Goal: Task Accomplishment & Management: Use online tool/utility

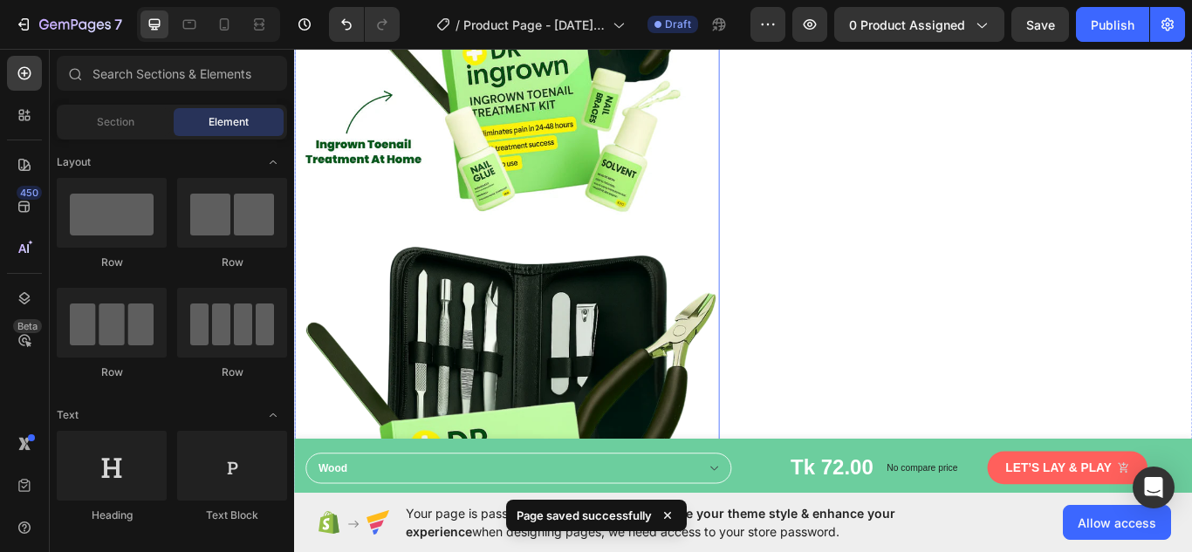
scroll to position [960, 0]
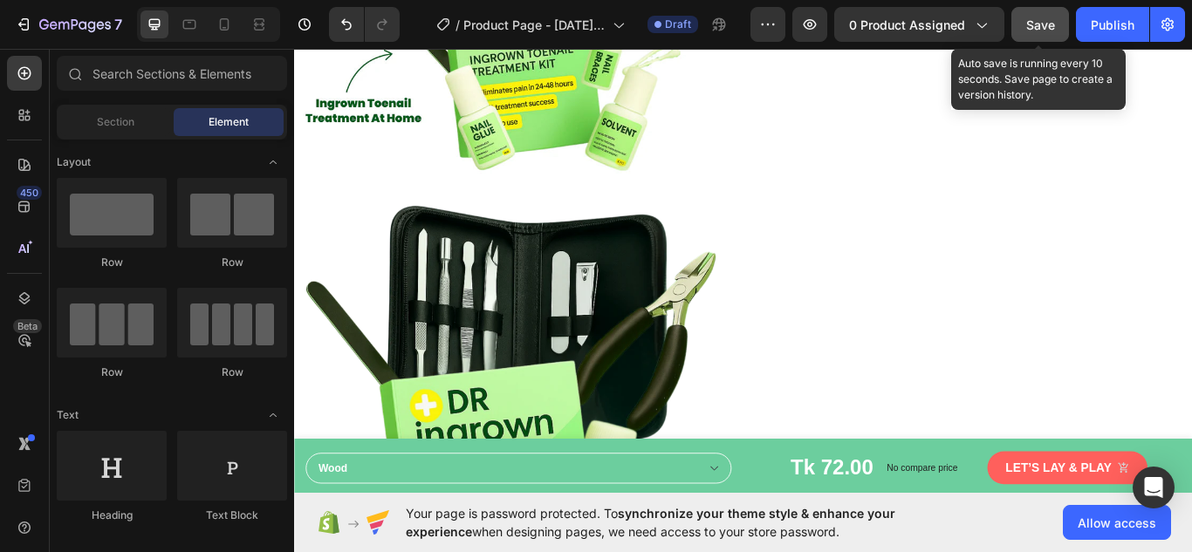
click at [1039, 27] on span "Save" at bounding box center [1040, 24] width 29 height 15
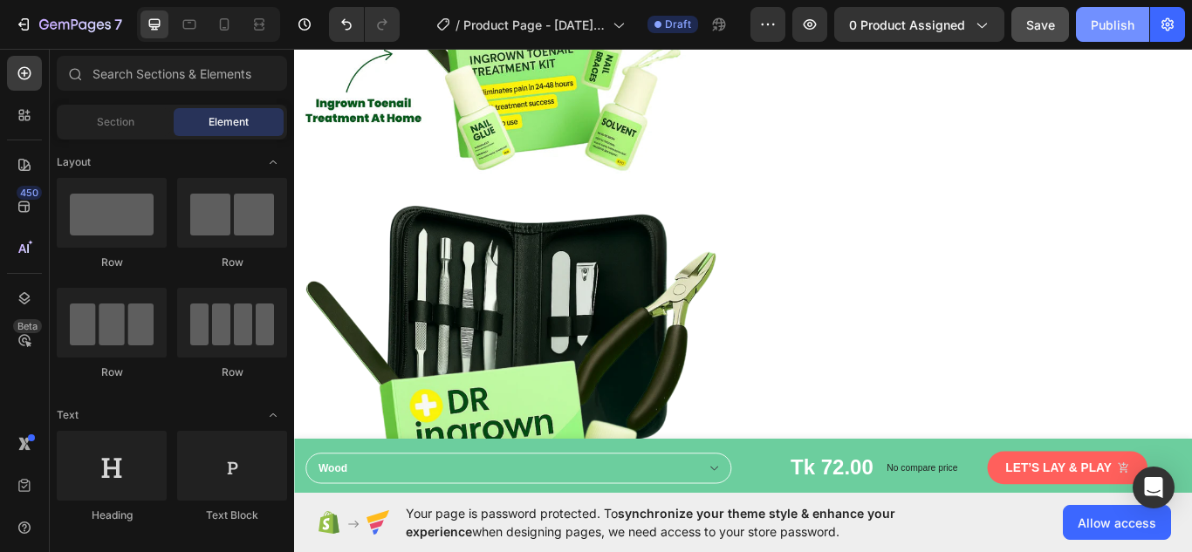
click at [1110, 24] on div "Publish" at bounding box center [1112, 25] width 44 height 18
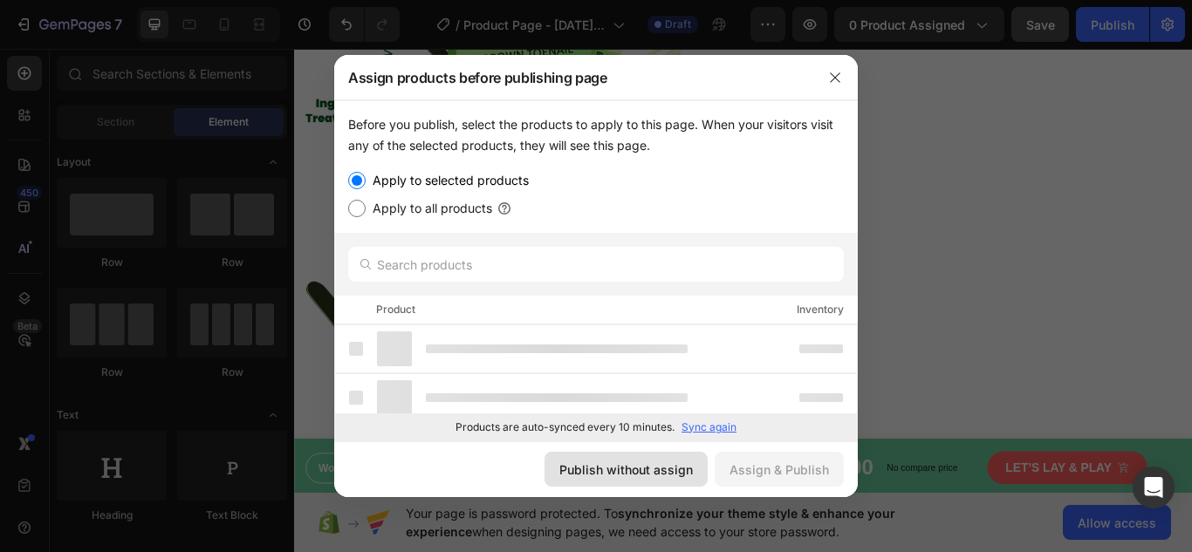
click at [608, 469] on div "Publish without assign" at bounding box center [625, 470] width 133 height 18
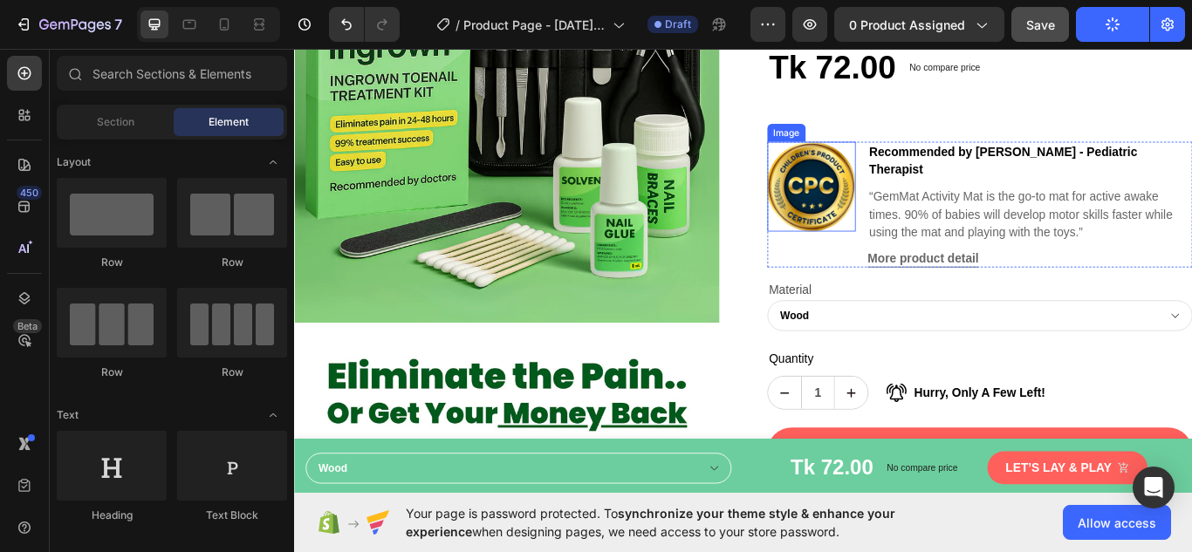
scroll to position [262, 0]
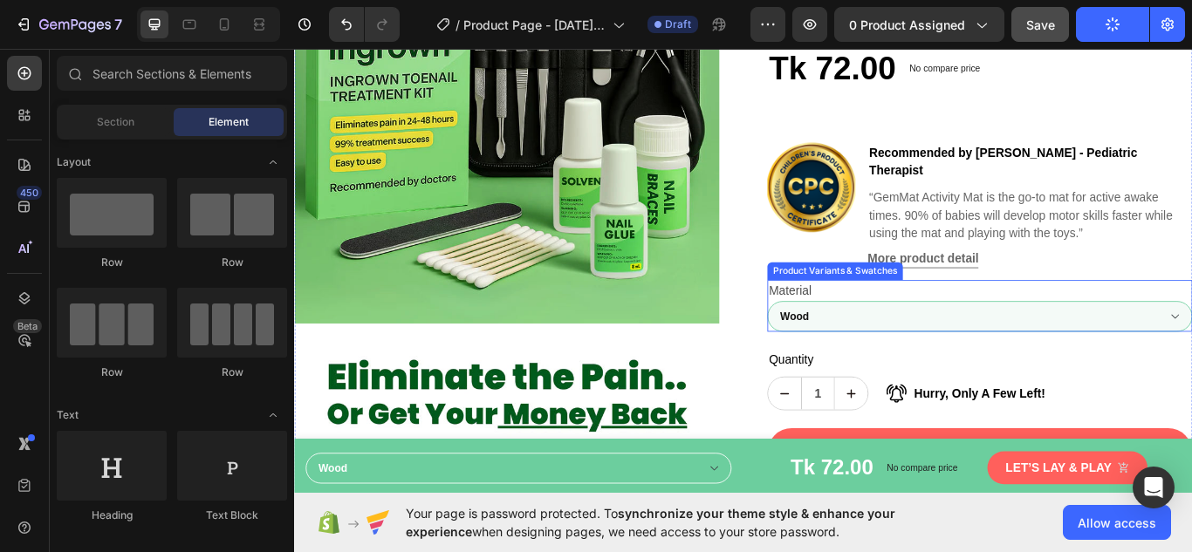
click at [1038, 344] on select "Wood Plastic Metal" at bounding box center [1092, 362] width 495 height 36
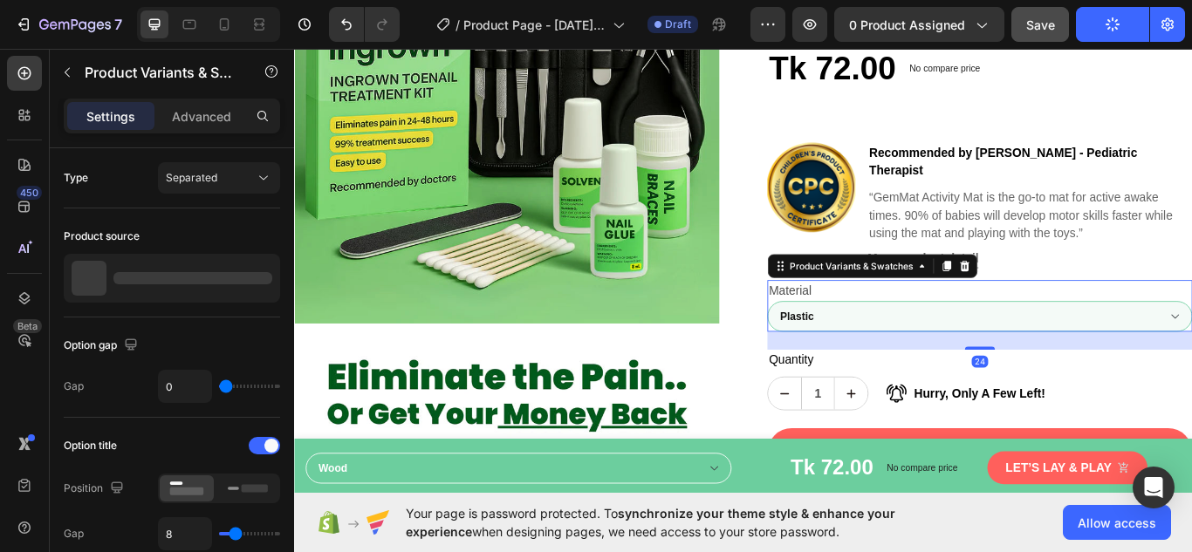
click at [845, 344] on select "Wood Plastic Metal" at bounding box center [1092, 362] width 495 height 36
select select "Wood"
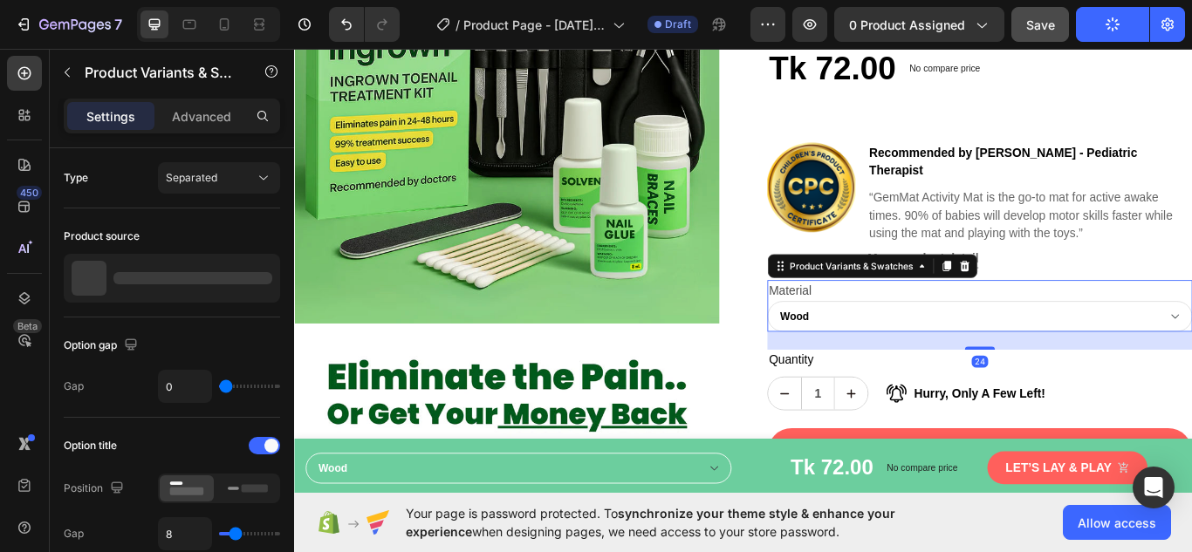
select select "Plastic"
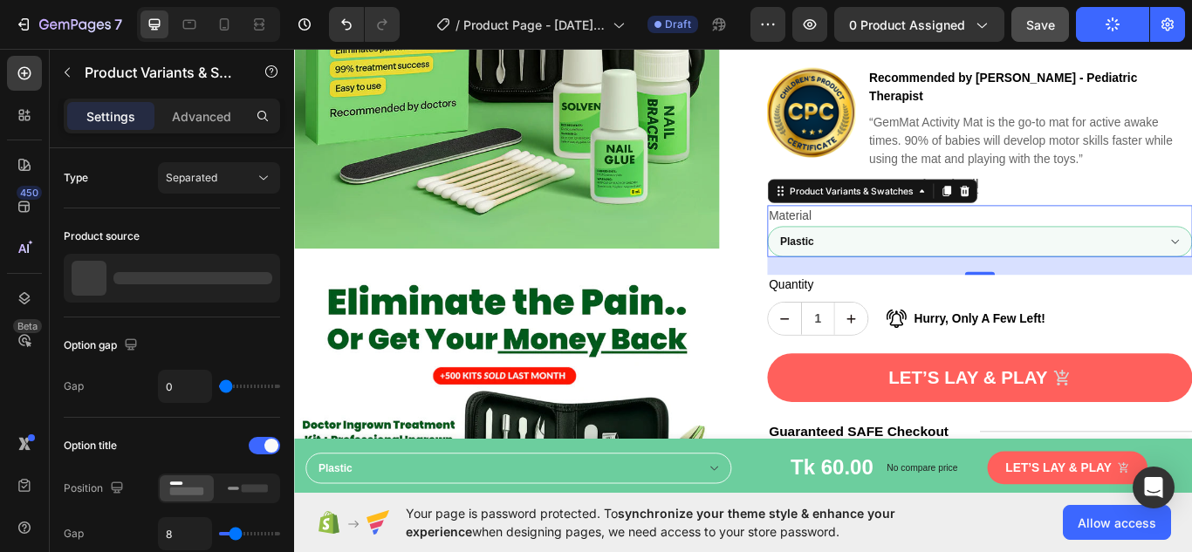
click at [925, 256] on select "Wood Plastic Metal" at bounding box center [1092, 274] width 495 height 36
click at [845, 256] on select "Wood Plastic Metal" at bounding box center [1092, 274] width 495 height 36
select select "Plastic"
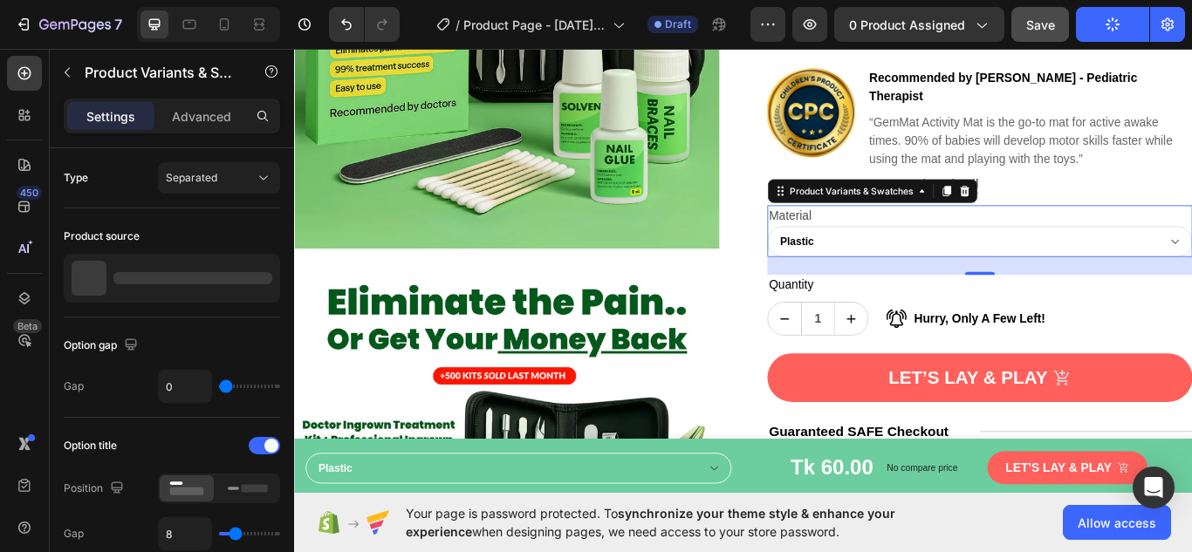
select select "Metal"
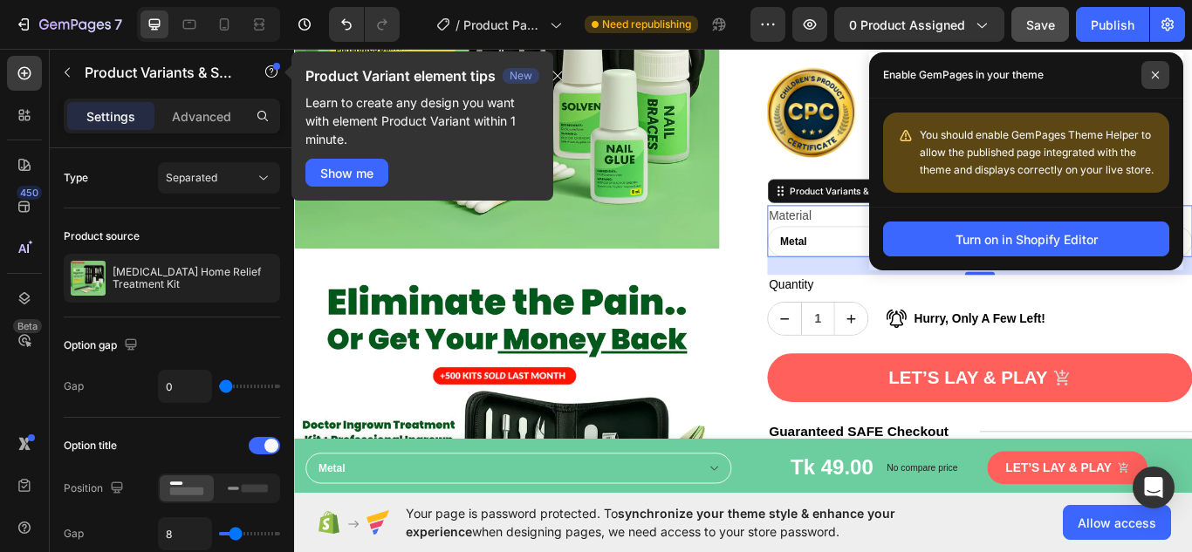
click at [1153, 75] on icon at bounding box center [1155, 75] width 9 height 9
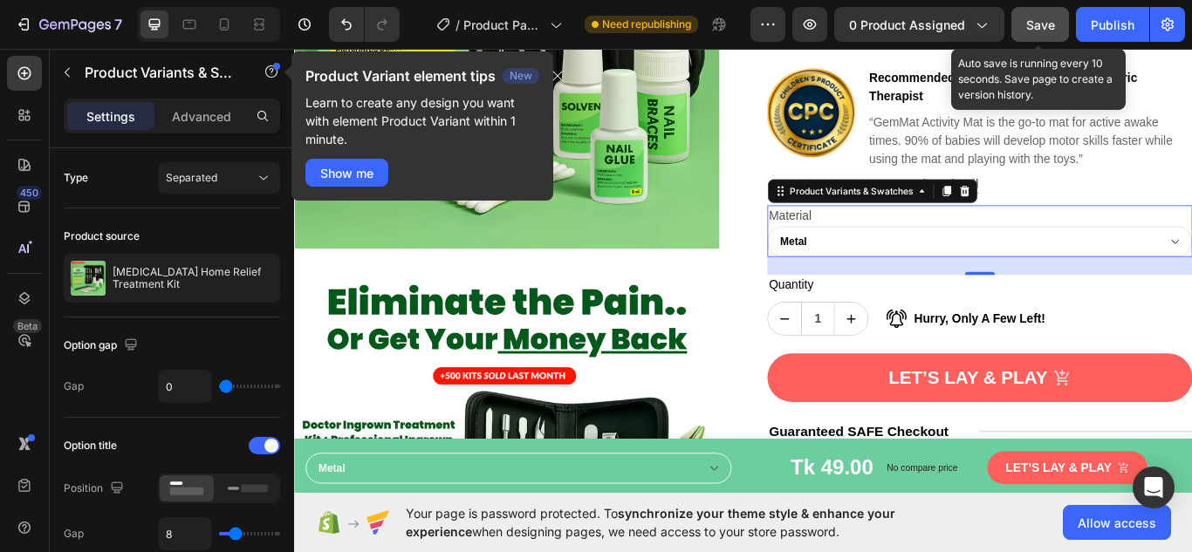
click at [1036, 23] on span "Save" at bounding box center [1040, 24] width 29 height 15
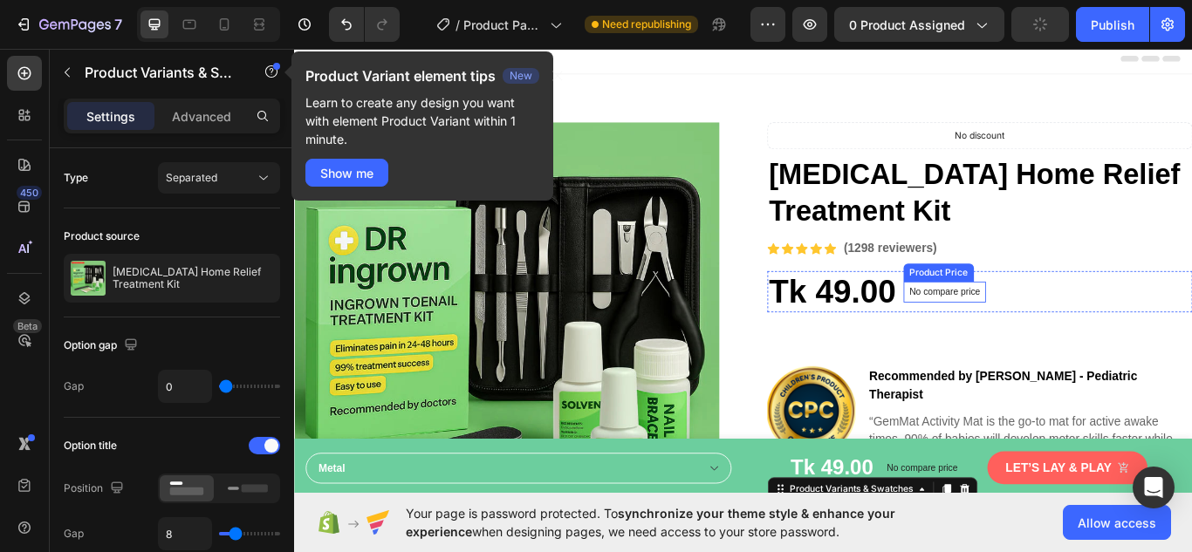
scroll to position [0, 0]
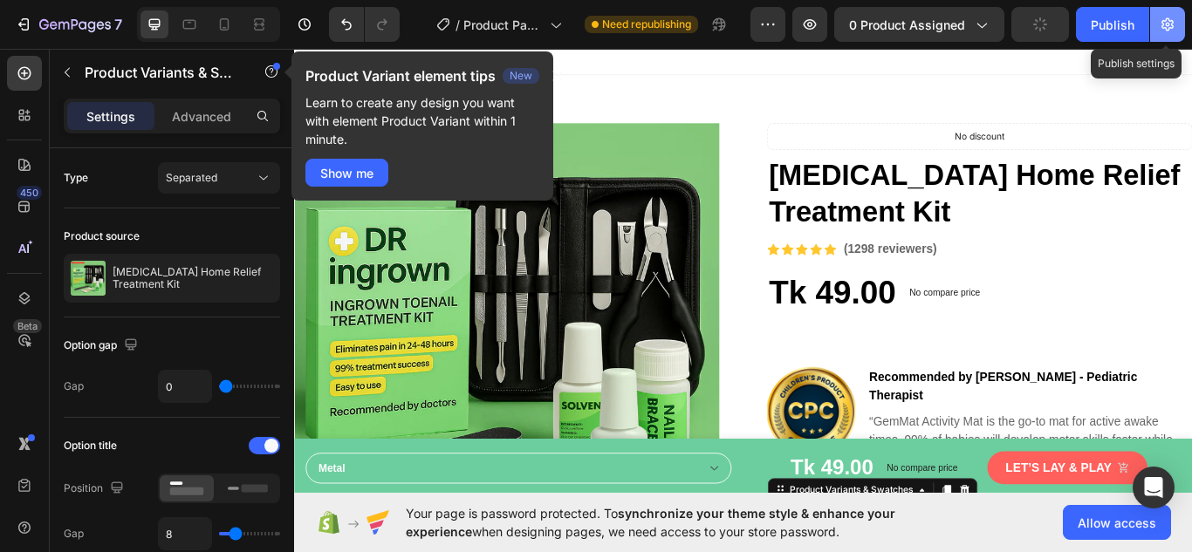
click at [1176, 19] on button "button" at bounding box center [1167, 24] width 35 height 35
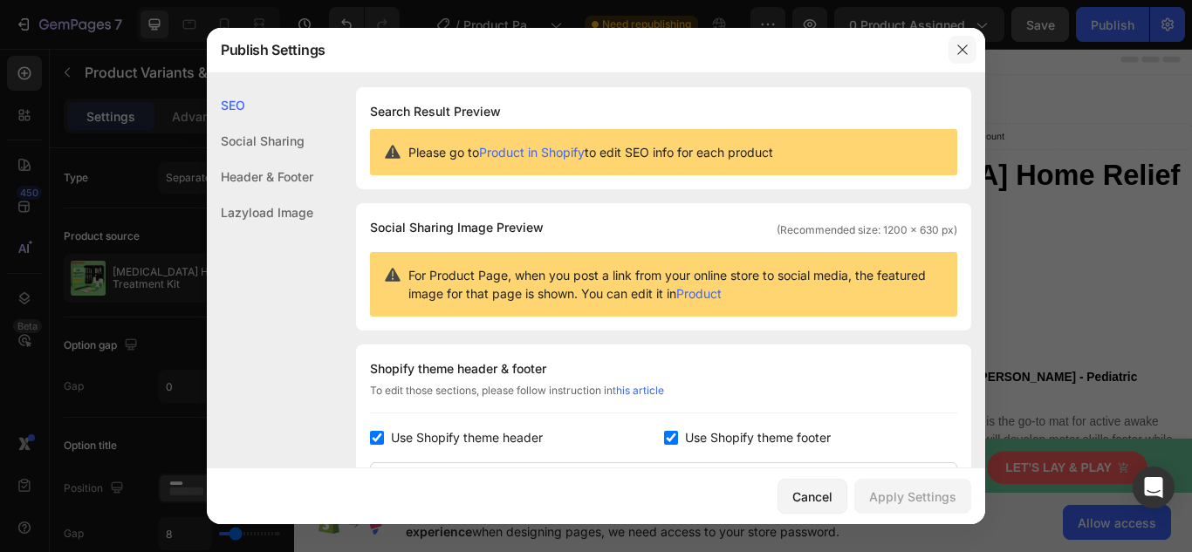
click at [960, 52] on icon "button" at bounding box center [962, 50] width 14 height 14
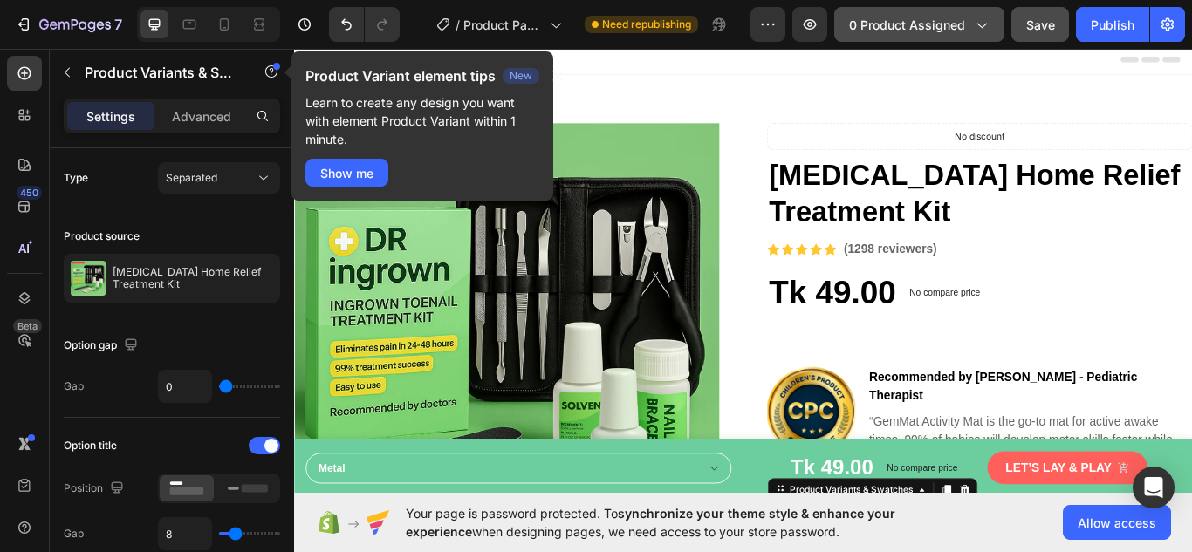
click at [964, 27] on span "0 product assigned" at bounding box center [907, 25] width 116 height 18
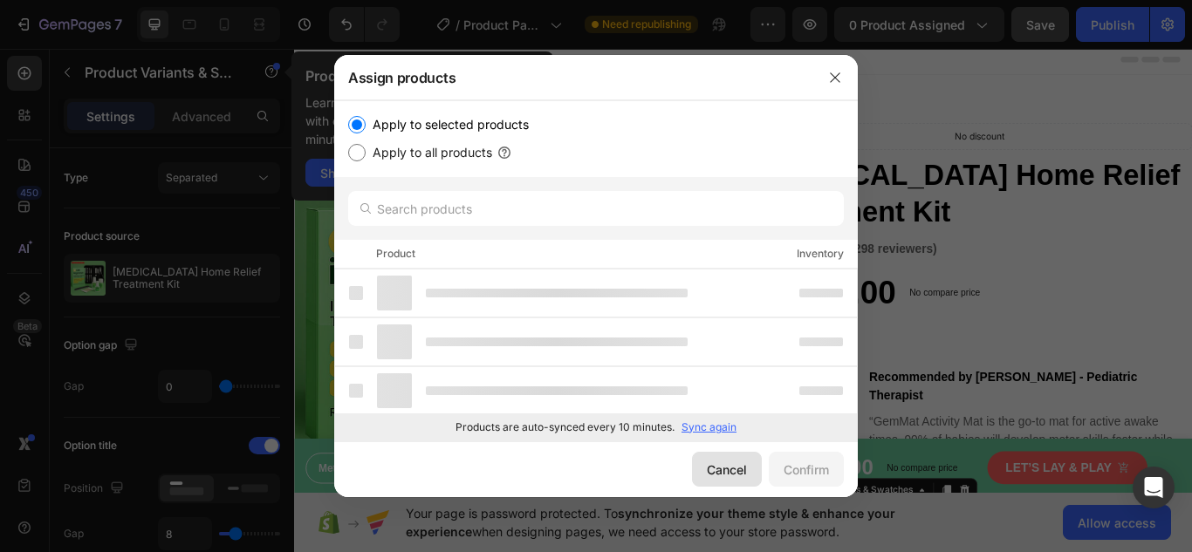
click at [732, 469] on div "Cancel" at bounding box center [727, 470] width 40 height 18
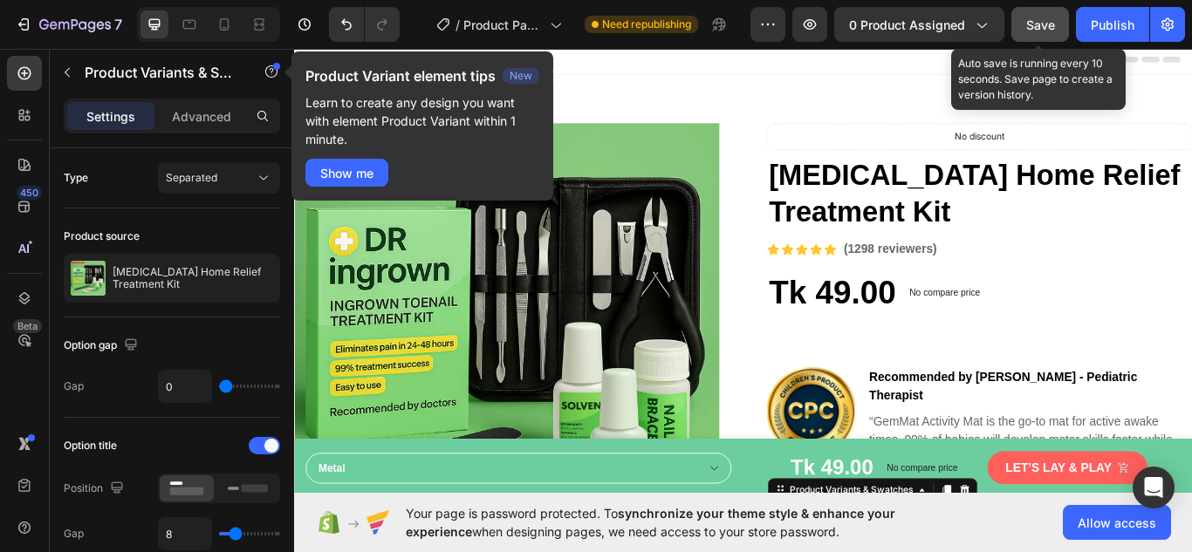
click at [1033, 24] on span "Save" at bounding box center [1040, 24] width 29 height 15
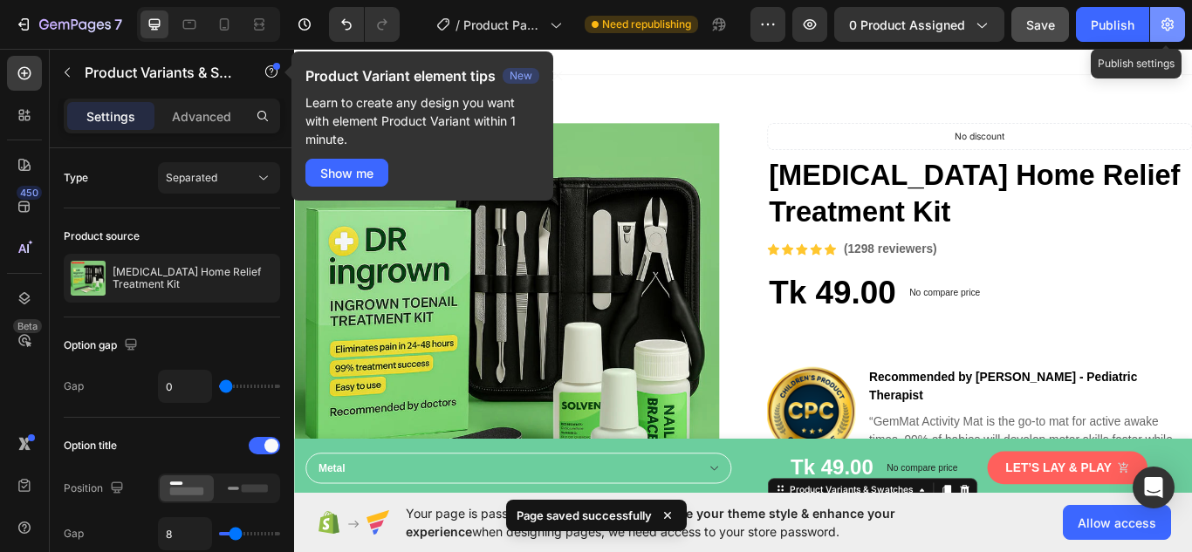
click at [1159, 24] on icon "button" at bounding box center [1166, 24] width 17 height 17
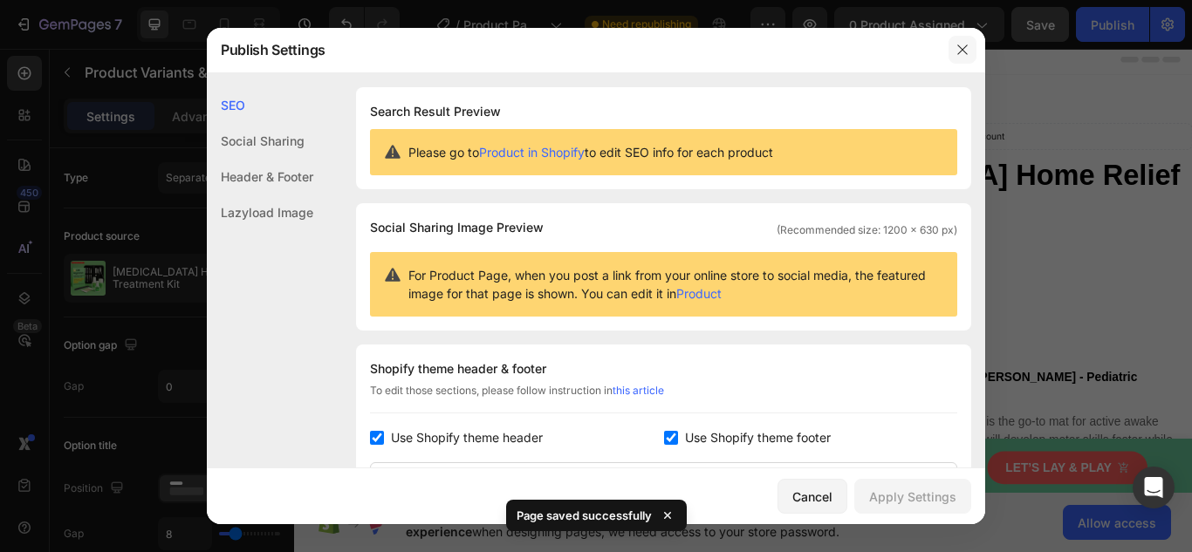
click at [970, 50] on button "button" at bounding box center [962, 50] width 28 height 28
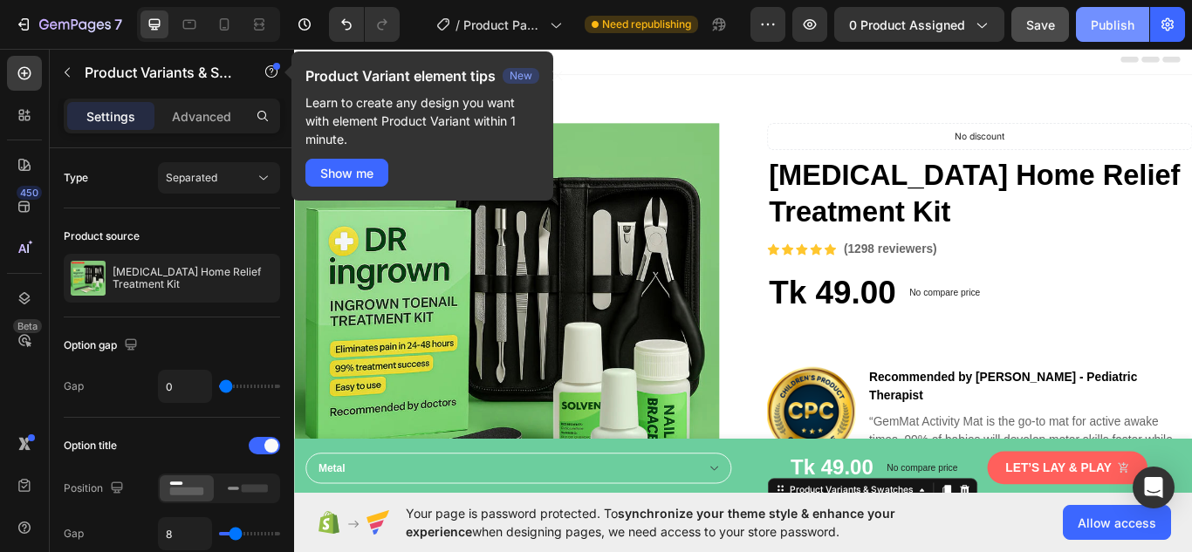
click at [1117, 27] on div "Publish" at bounding box center [1112, 25] width 44 height 18
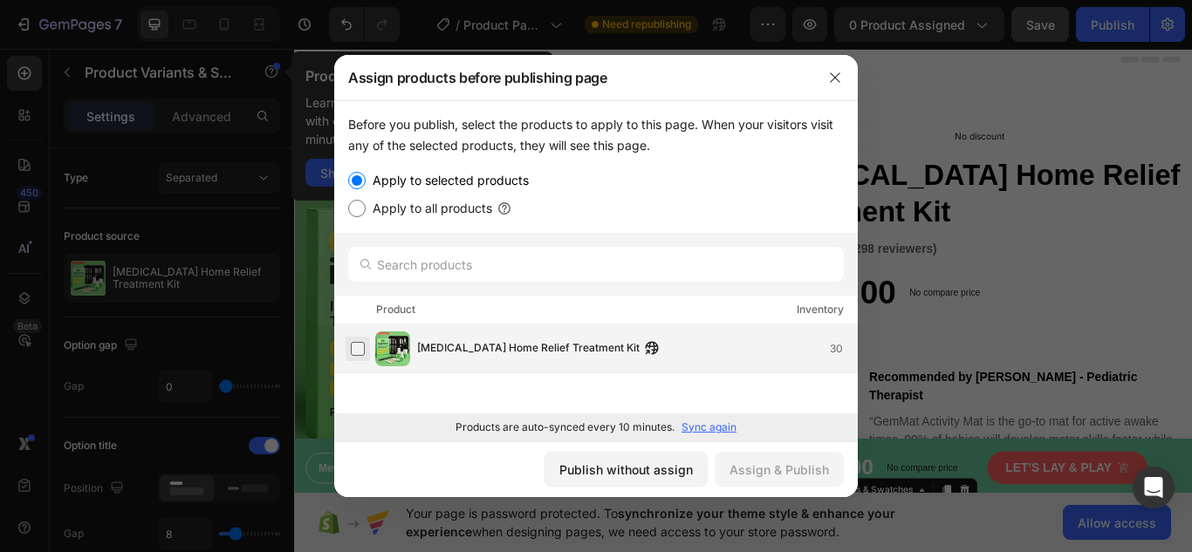
click at [365, 347] on label at bounding box center [358, 349] width 14 height 14
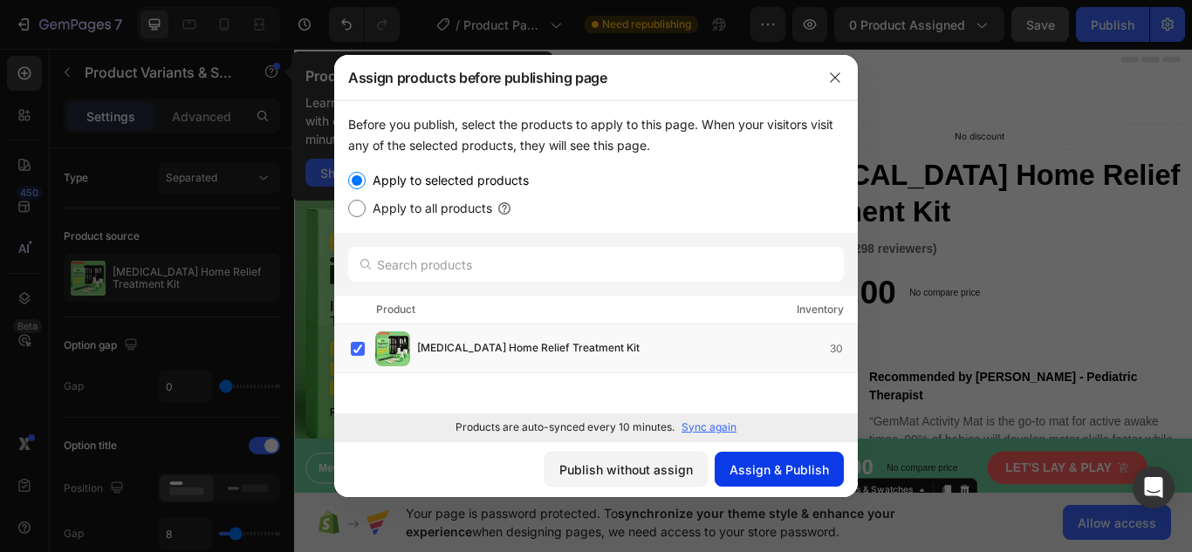
click at [758, 473] on div "Assign & Publish" at bounding box center [778, 470] width 99 height 18
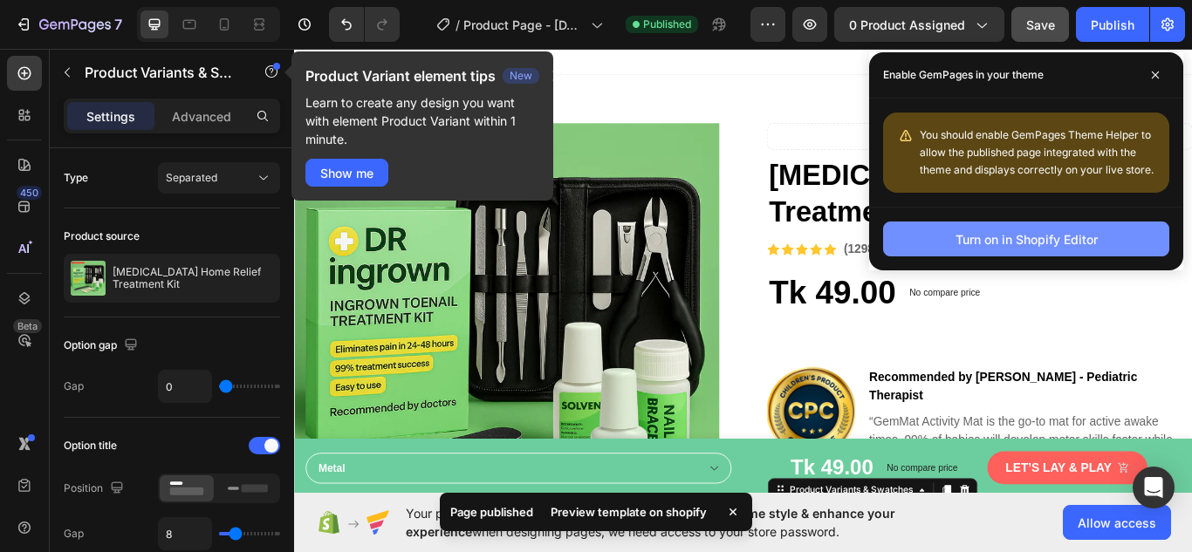
click at [1032, 237] on div "Turn on in Shopify Editor" at bounding box center [1026, 239] width 142 height 18
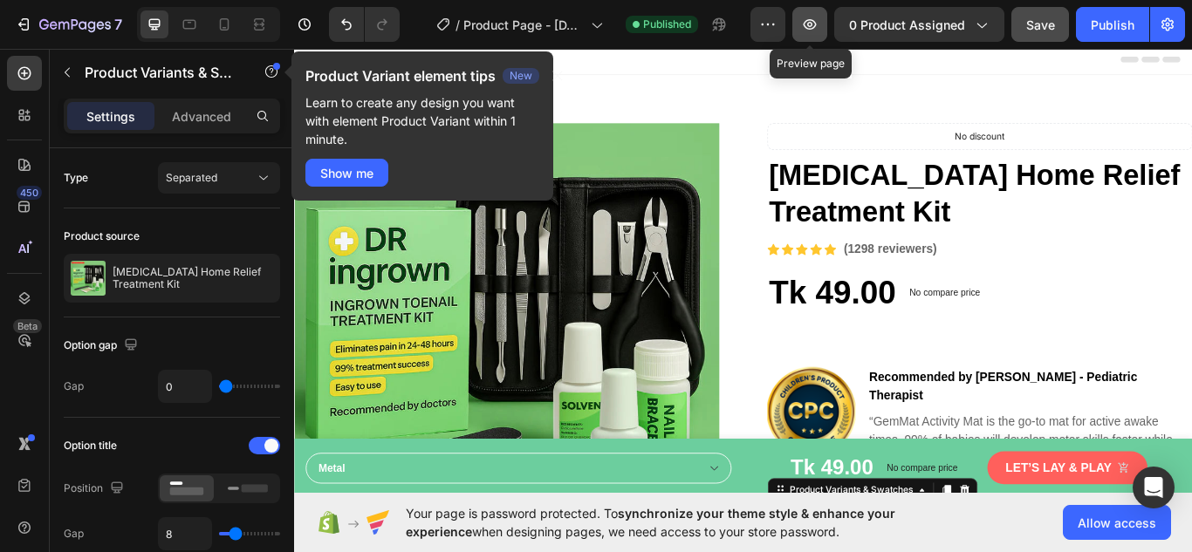
click at [807, 26] on icon "button" at bounding box center [809, 24] width 13 height 10
